Goal: Task Accomplishment & Management: Complete application form

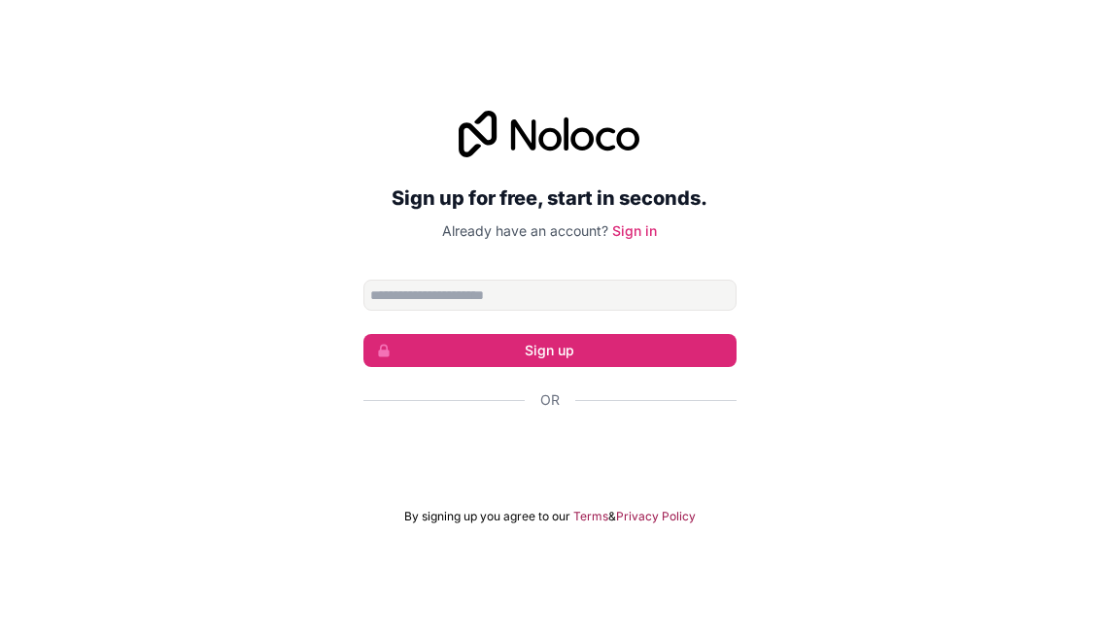
click at [468, 295] on input "Email address" at bounding box center [549, 295] width 373 height 31
click at [550, 458] on div "Sign in with Google. Opens in new tab" at bounding box center [549, 452] width 373 height 43
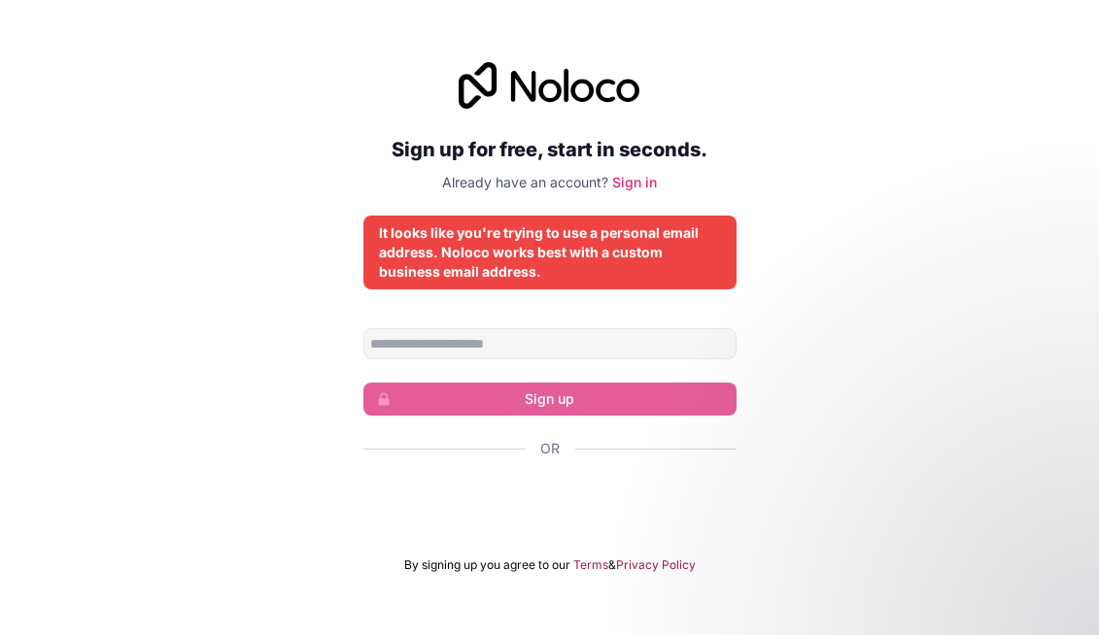
click at [583, 506] on div "Sign in with Google. Opens in new tab" at bounding box center [549, 501] width 373 height 43
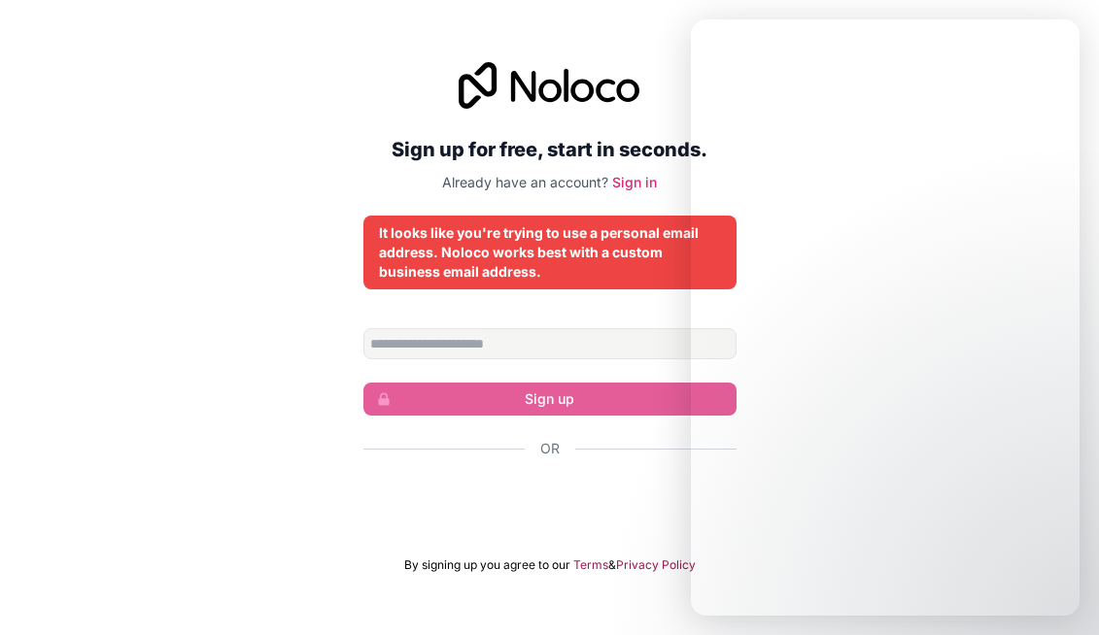
click at [254, 424] on div "Sign up for free, start in seconds. Already have an account? Sign in It looks l…" at bounding box center [549, 317] width 1099 height 565
click at [435, 340] on input "Email address" at bounding box center [549, 343] width 373 height 31
click at [312, 339] on div "Sign up for free, start in seconds. Already have an account? Sign in It looks l…" at bounding box center [549, 317] width 1099 height 565
click at [166, 331] on div "Sign up for free, start in seconds. Already have an account? Sign in It looks l…" at bounding box center [549, 317] width 1099 height 565
click at [444, 336] on input "Email address" at bounding box center [549, 343] width 373 height 31
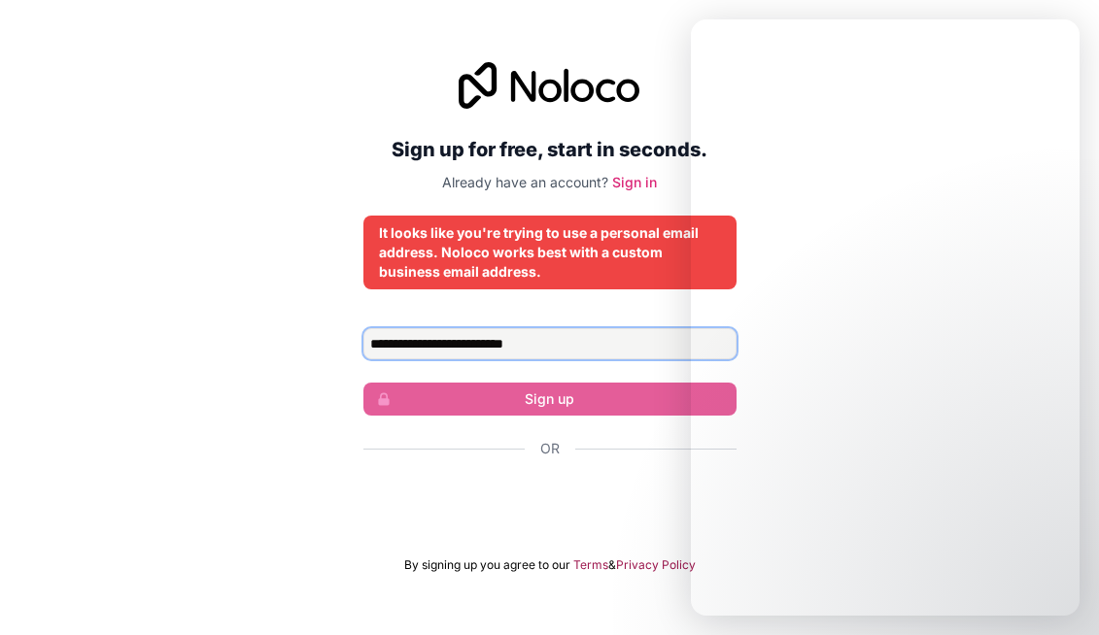
type input "**********"
